Goal: Find specific page/section: Find specific page/section

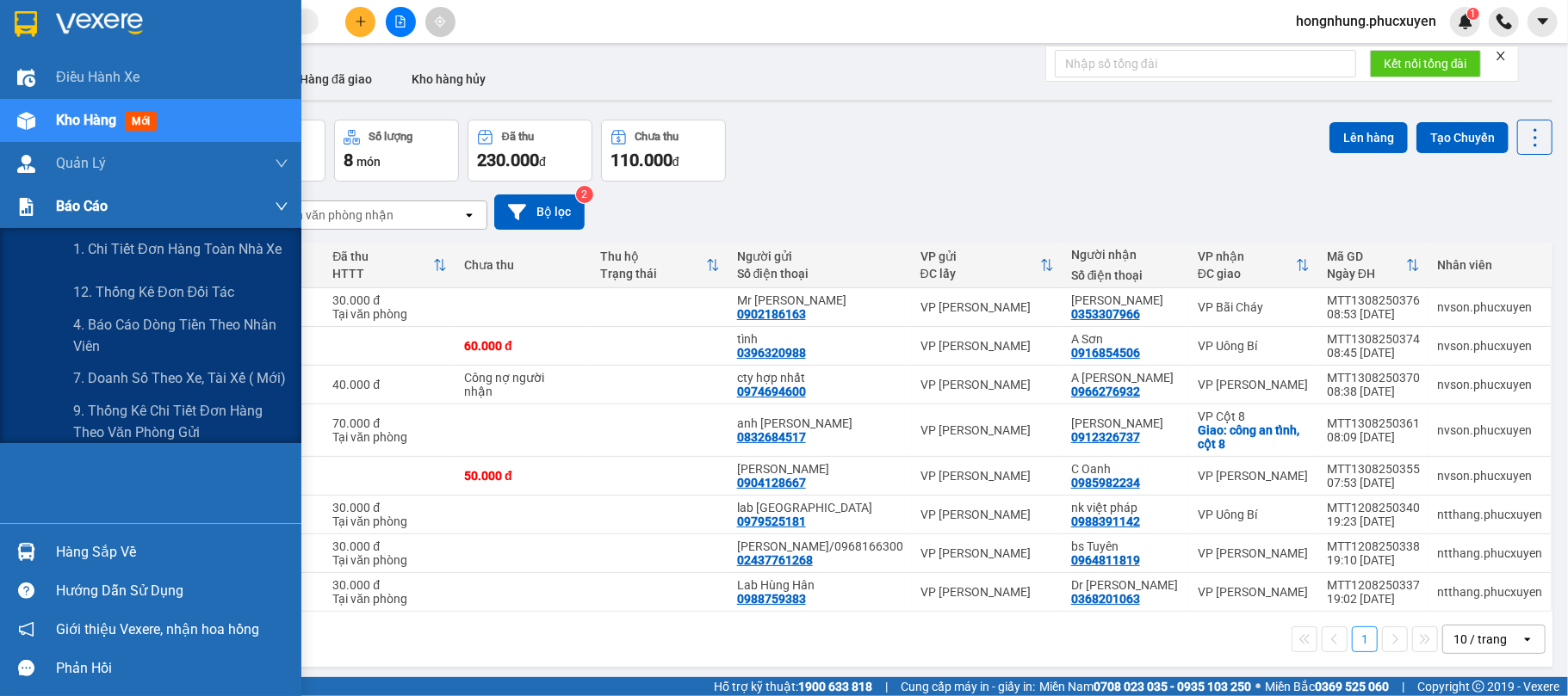
click at [87, 217] on span "Báo cáo" at bounding box center [81, 205] width 52 height 22
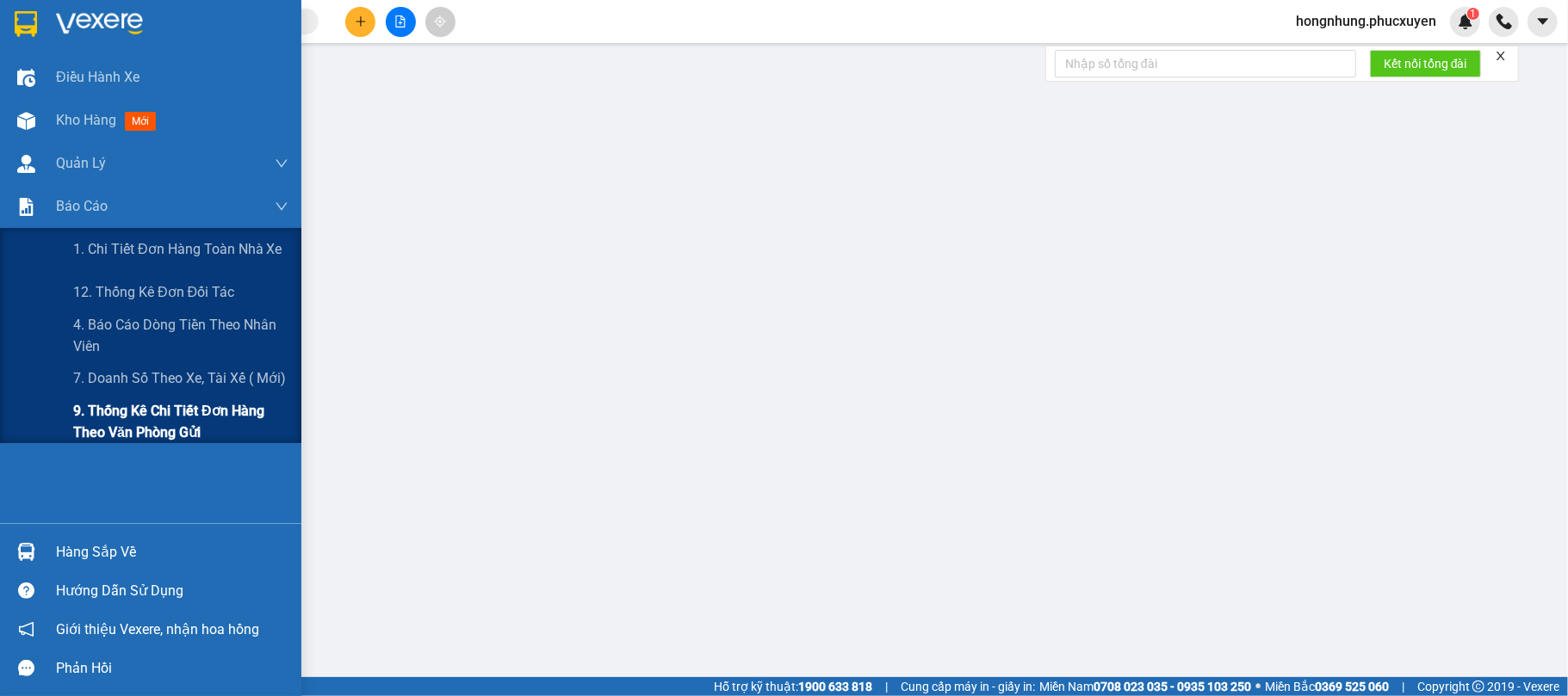
click at [142, 407] on span "9. Thống kê chi tiết đơn hàng theo văn phòng gửi" at bounding box center [181, 421] width 215 height 43
